Goal: Task Accomplishment & Management: Use online tool/utility

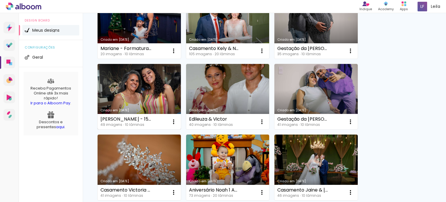
scroll to position [349, 0]
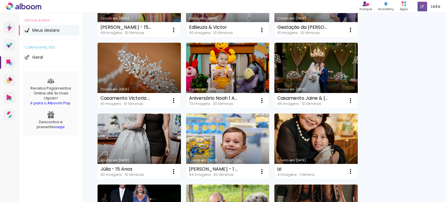
click at [214, 67] on link "Criado em [DATE]" at bounding box center [227, 76] width 83 height 66
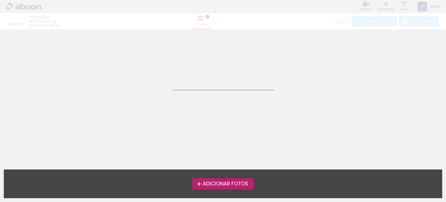
click at [213, 67] on neon-animated-pages "Confirmar Cancelar" at bounding box center [223, 115] width 446 height 173
